Goal: Obtain resource: Download file/media

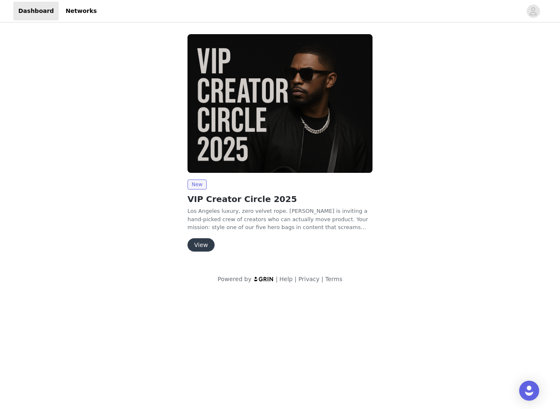
click at [204, 244] on button "View" at bounding box center [200, 244] width 27 height 13
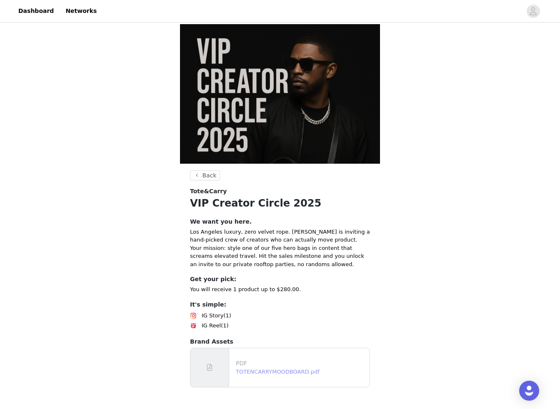
click at [270, 369] on link "TOTENCARRYMOODBOARD.pdf" at bounding box center [278, 372] width 84 height 6
click at [207, 170] on button "Back" at bounding box center [205, 175] width 30 height 10
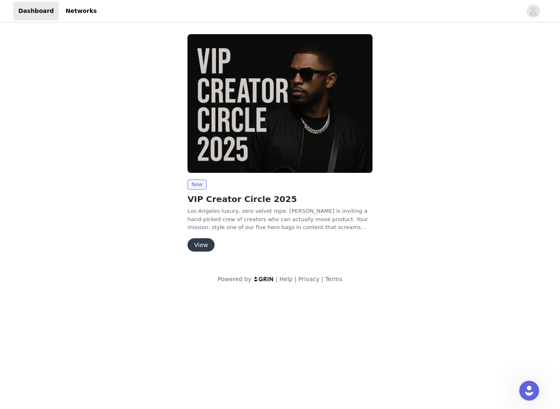
click at [192, 40] on img at bounding box center [279, 103] width 185 height 139
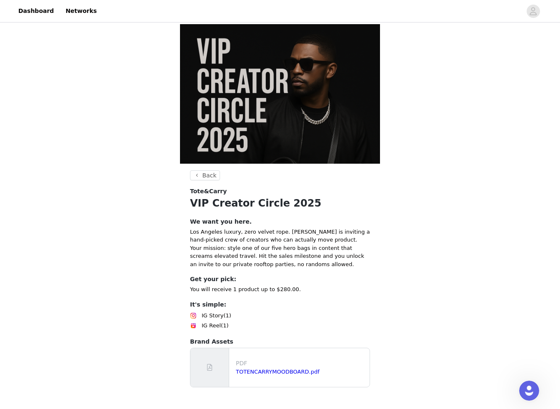
click at [194, 29] on img at bounding box center [280, 94] width 200 height 140
